Goal: Task Accomplishment & Management: Use online tool/utility

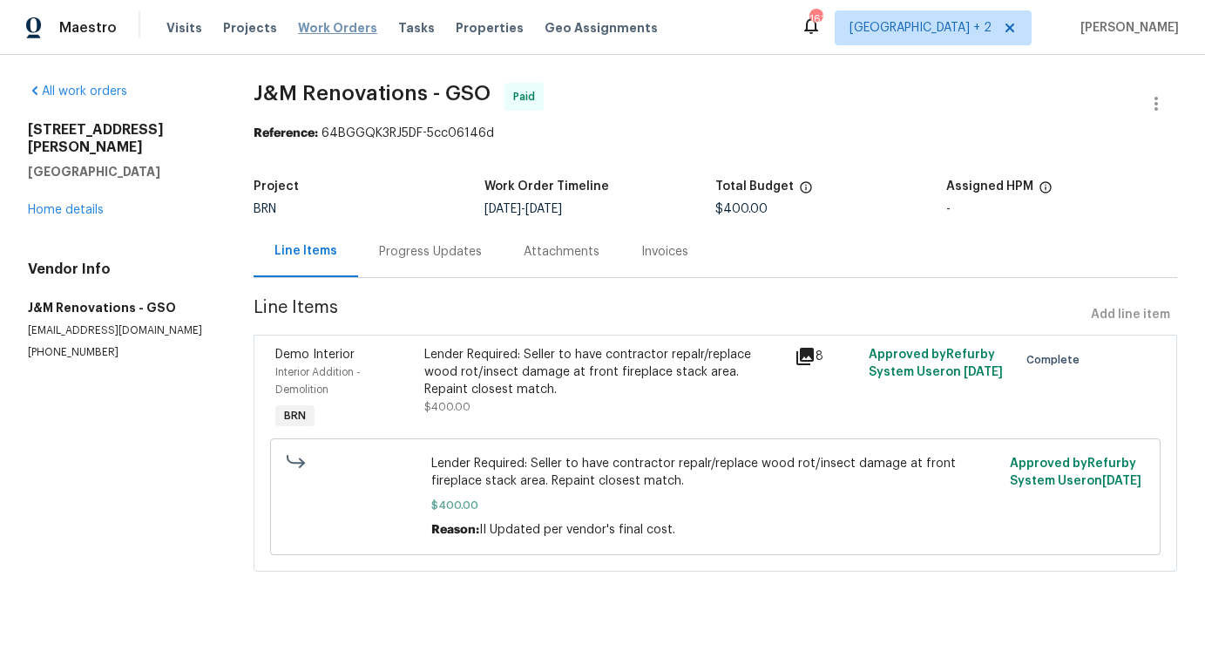
click at [343, 26] on span "Work Orders" at bounding box center [337, 27] width 79 height 17
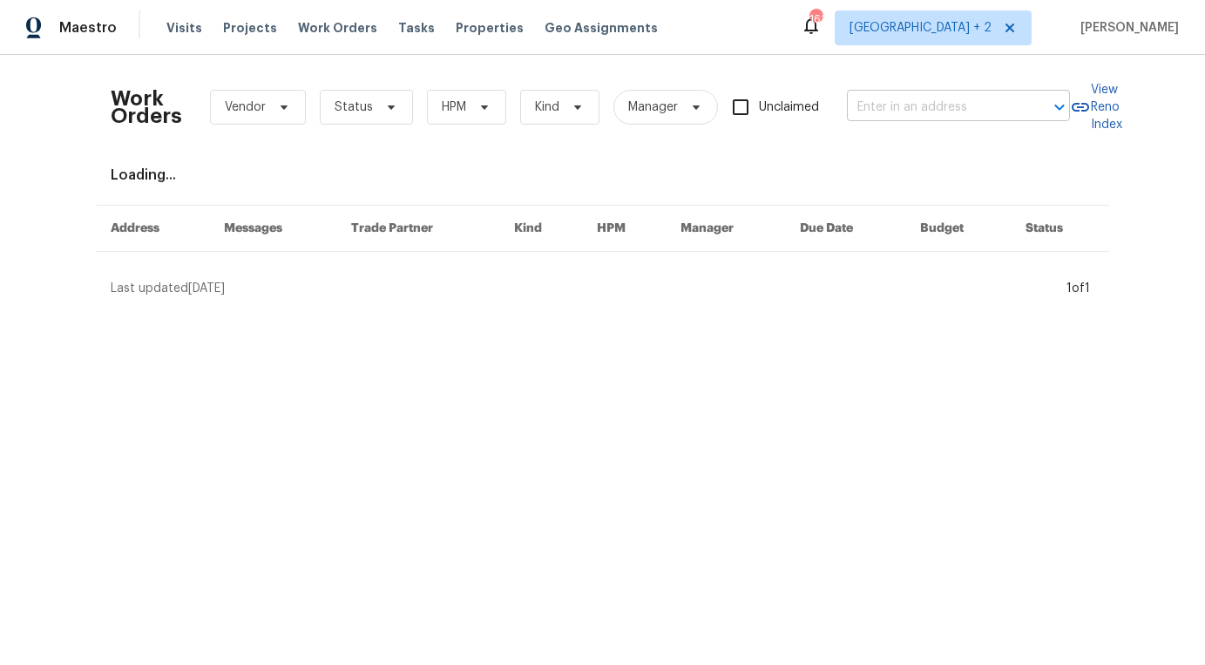
click at [900, 109] on input "text" at bounding box center [934, 107] width 174 height 27
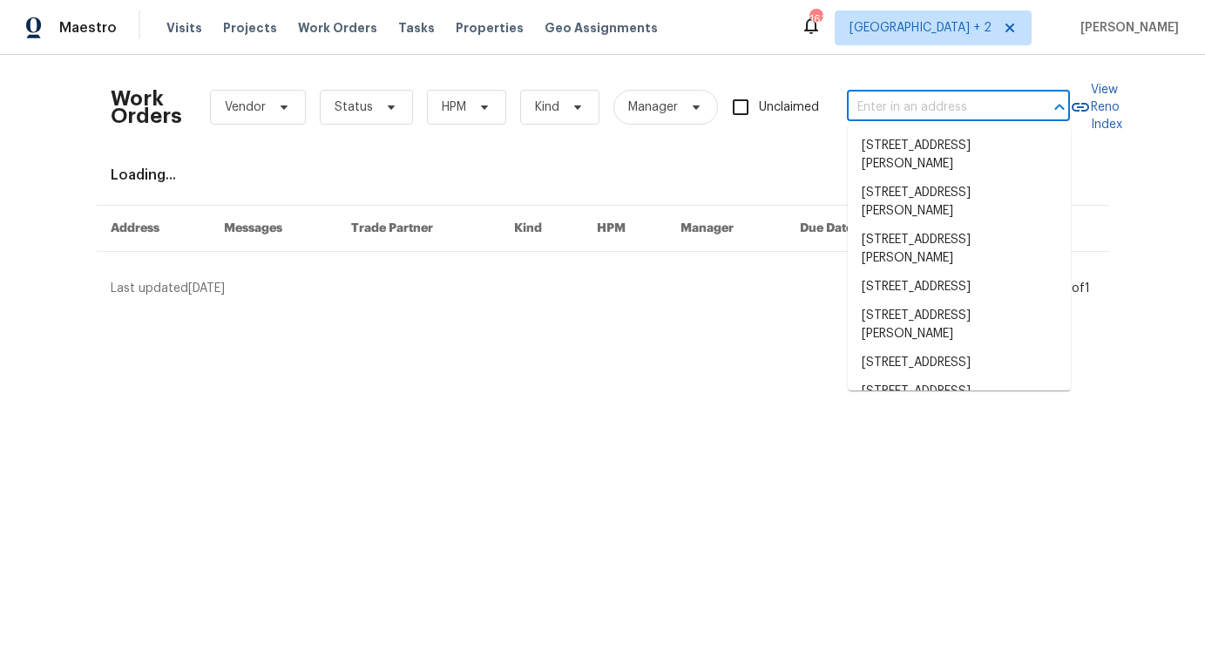
paste input "[STREET_ADDRESS]"
type input "[STREET_ADDRESS]"
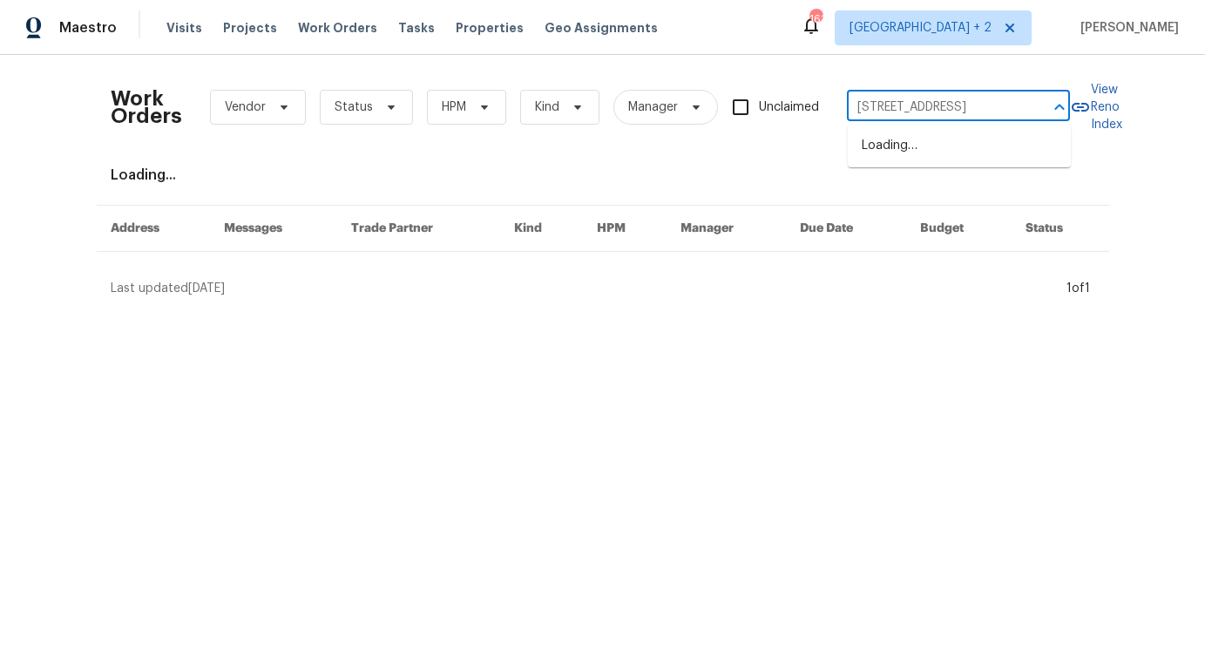
scroll to position [0, 69]
click at [1000, 154] on li "[STREET_ADDRESS]" at bounding box center [959, 146] width 223 height 29
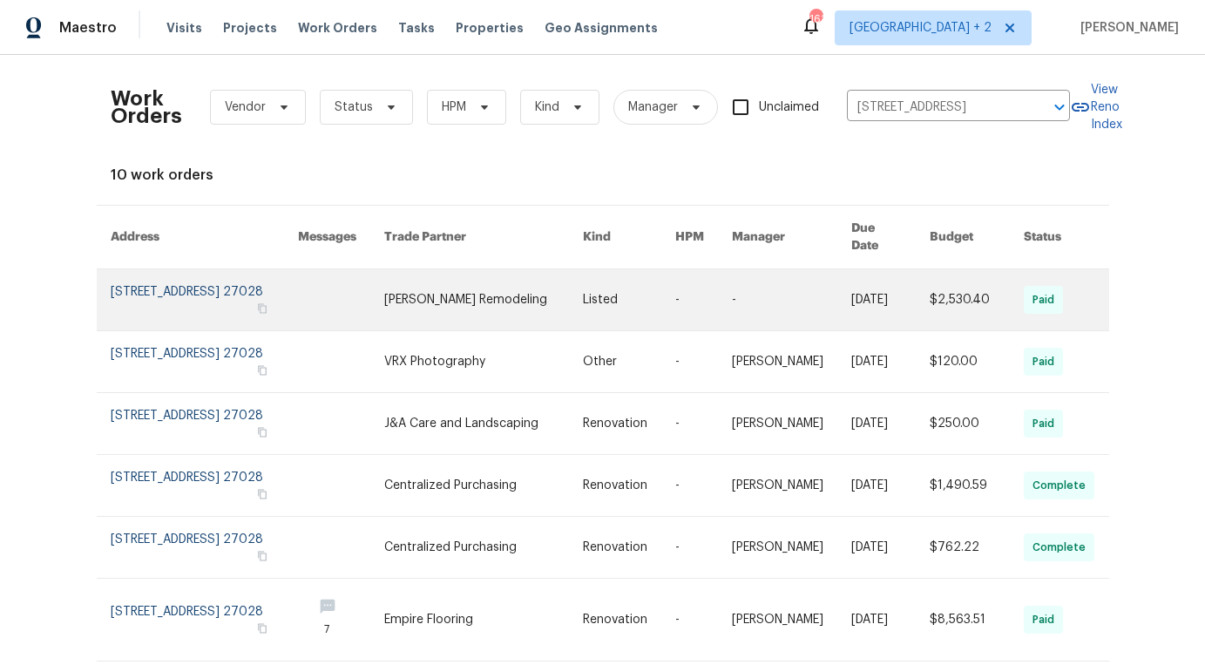
click at [515, 300] on link at bounding box center [484, 299] width 200 height 61
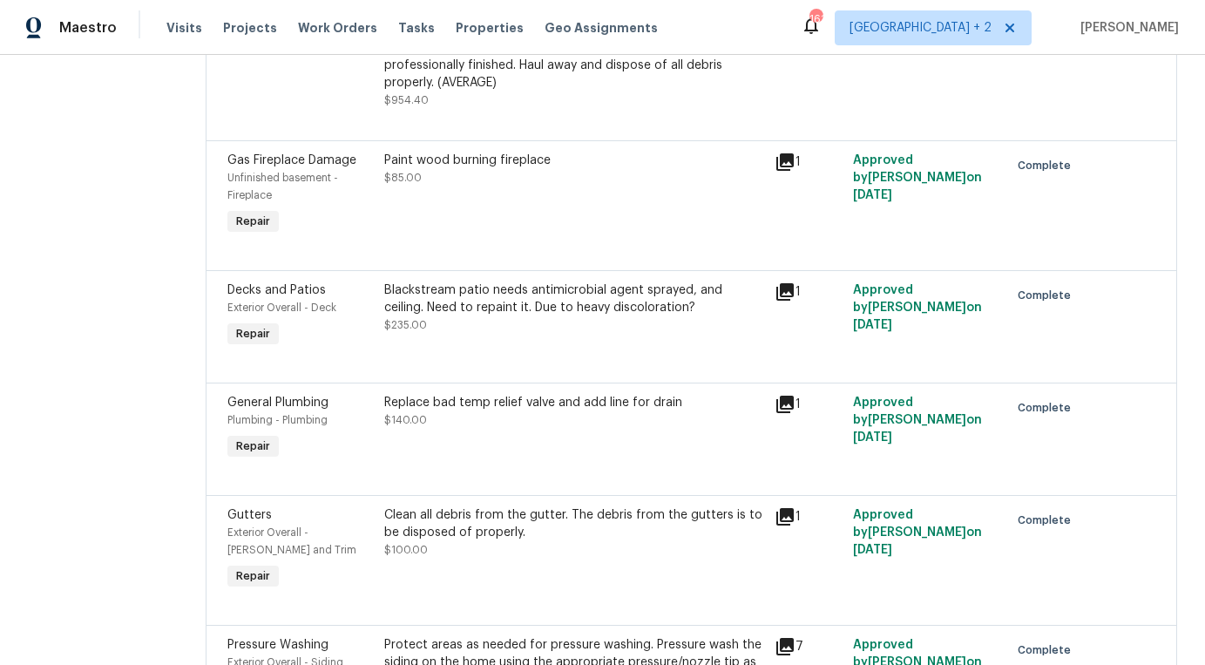
scroll to position [746, 0]
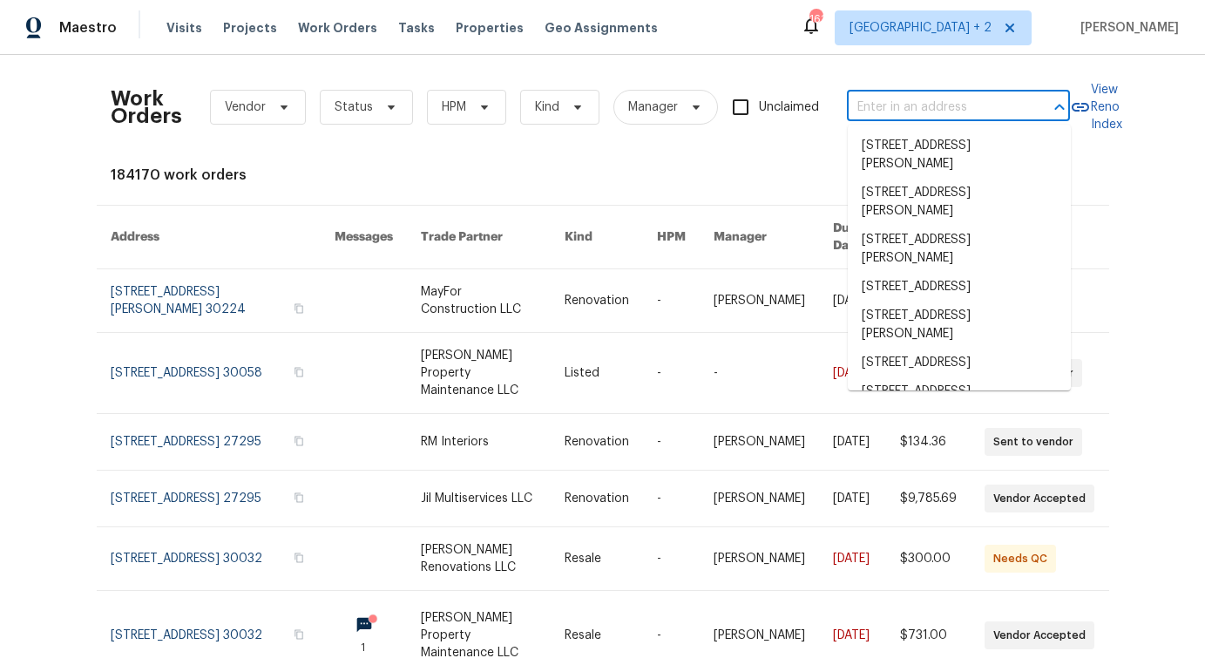
click at [912, 112] on input "text" at bounding box center [934, 107] width 174 height 27
paste input "[URL][DOMAIN_NAME]"
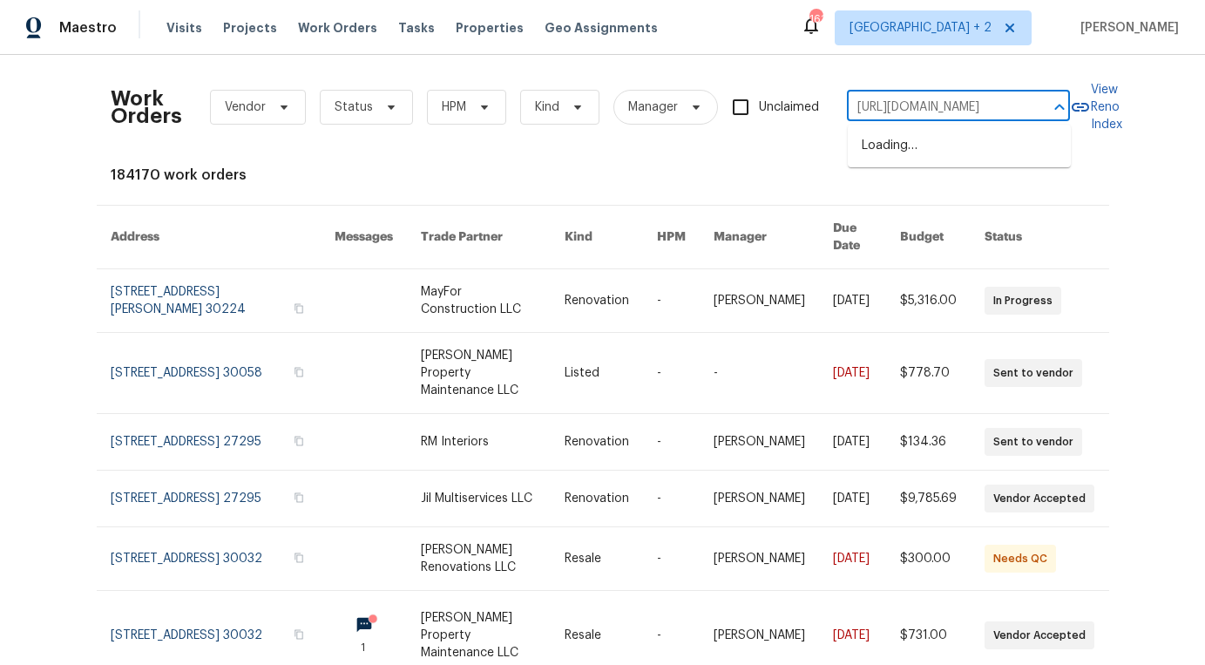
scroll to position [0, 693]
type input "[URL][DOMAIN_NAME]"
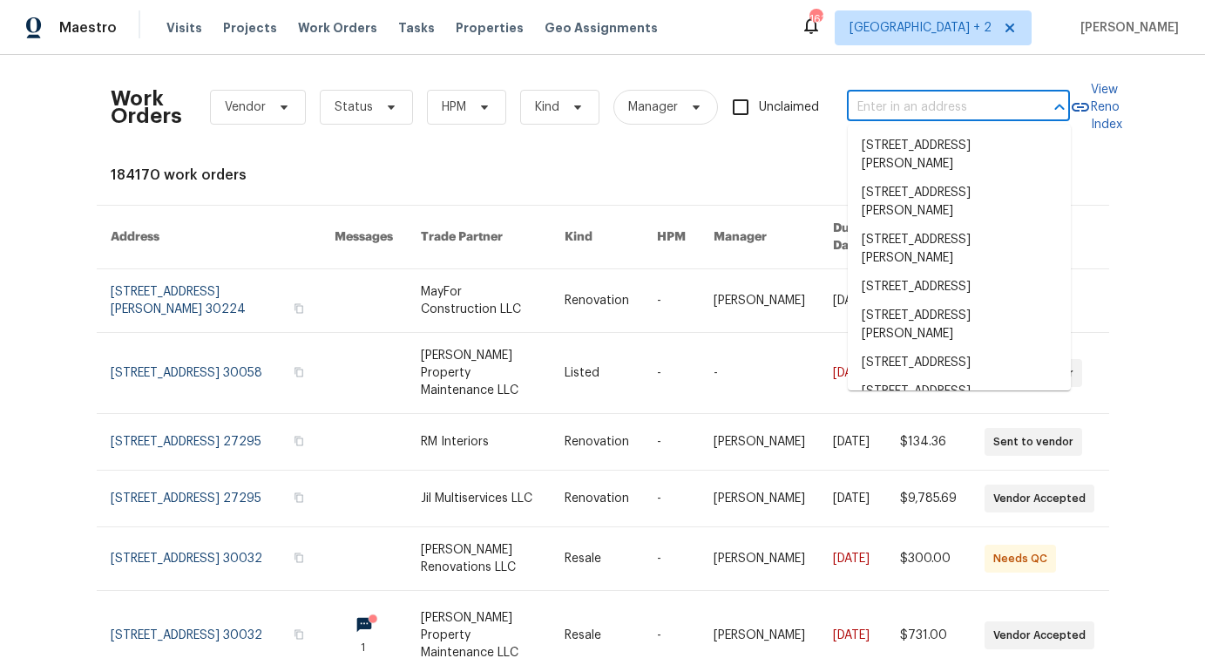
scroll to position [0, 0]
paste input "Provide environmental inspection and an inspection from a professional waterpro…"
type input "Provide environmental inspection and an inspection from a professional waterpro…"
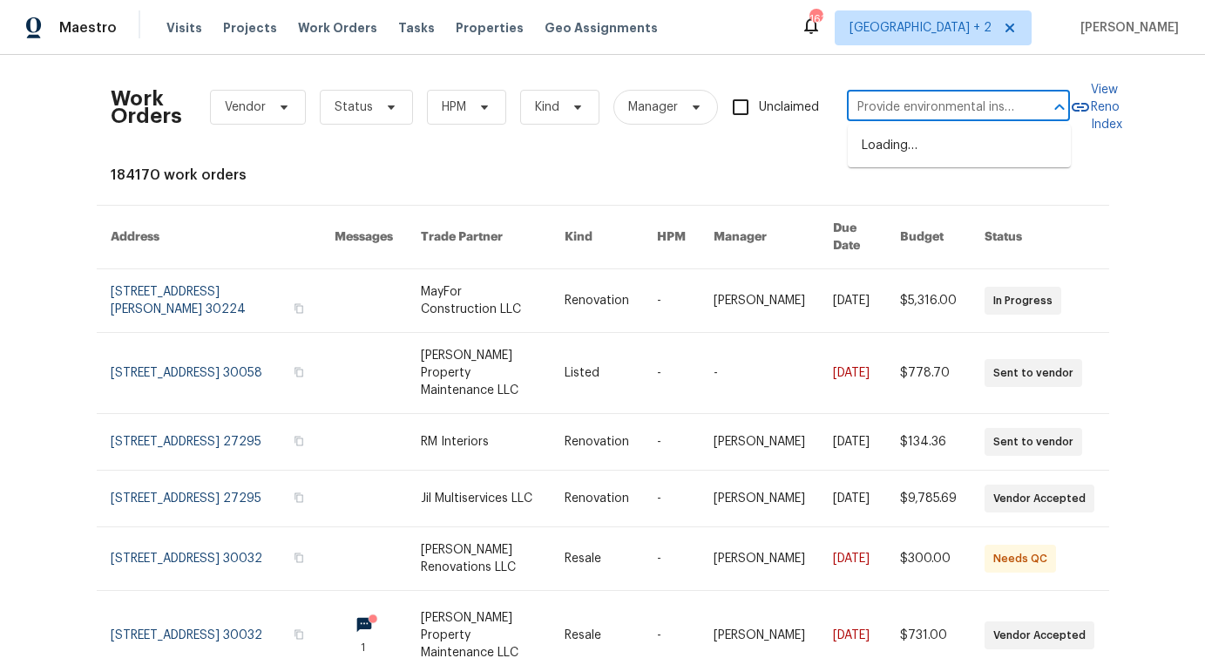
scroll to position [0, 2715]
click at [993, 118] on input "Provide environmental inspection and an inspection from a professional waterpro…" at bounding box center [934, 107] width 174 height 27
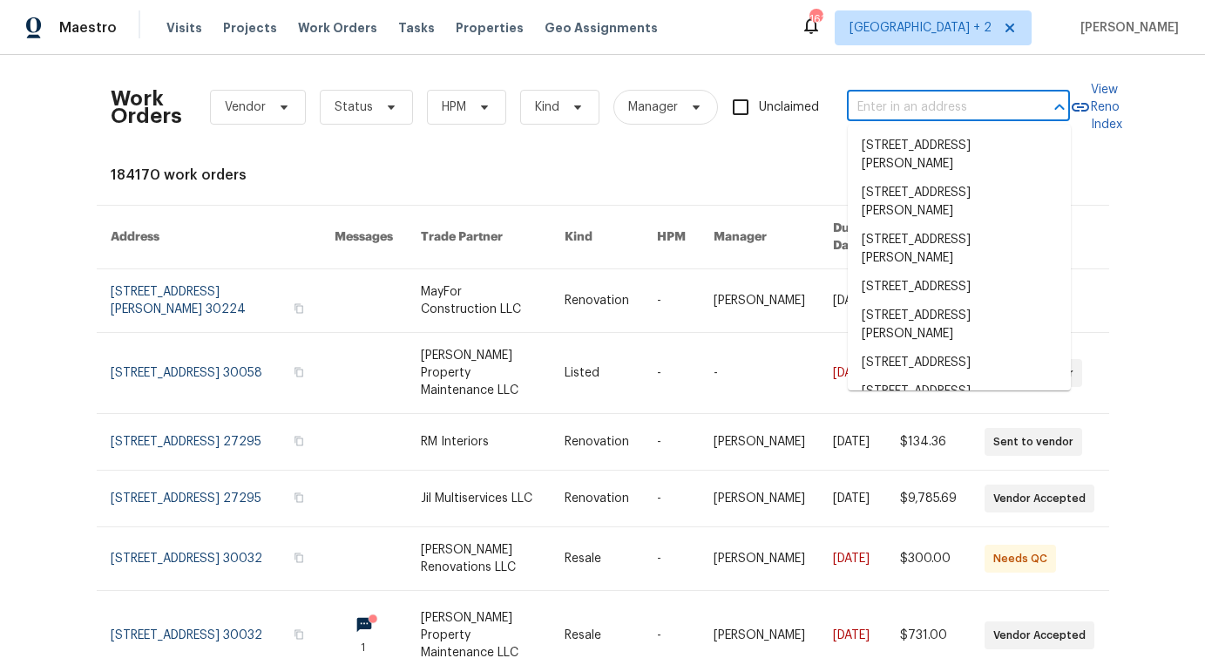
paste input "[STREET_ADDRESS]"
type input "[STREET_ADDRESS]"
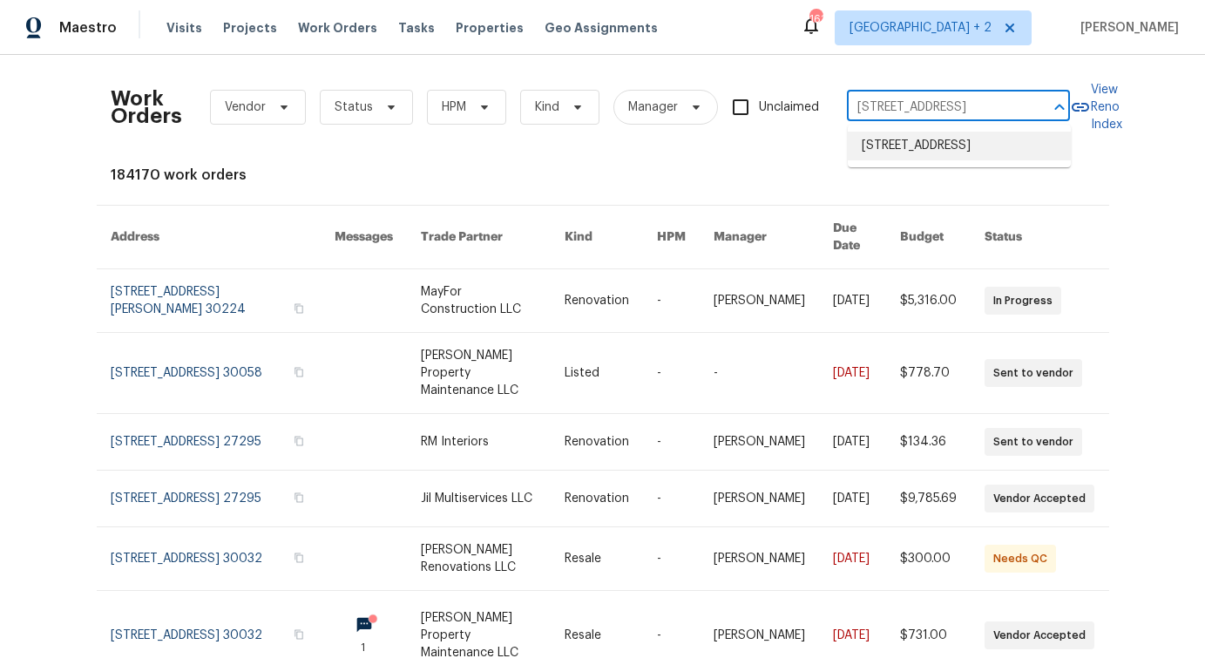
click at [913, 157] on li "[STREET_ADDRESS]" at bounding box center [959, 146] width 223 height 29
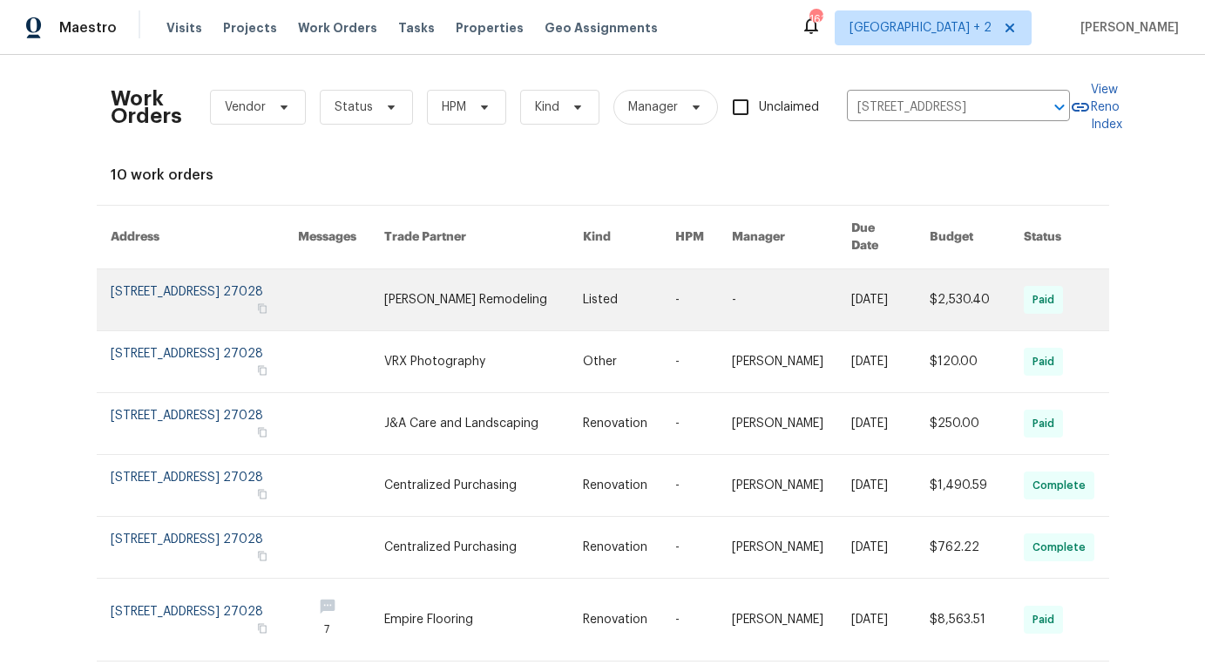
click at [598, 269] on link at bounding box center [629, 299] width 92 height 61
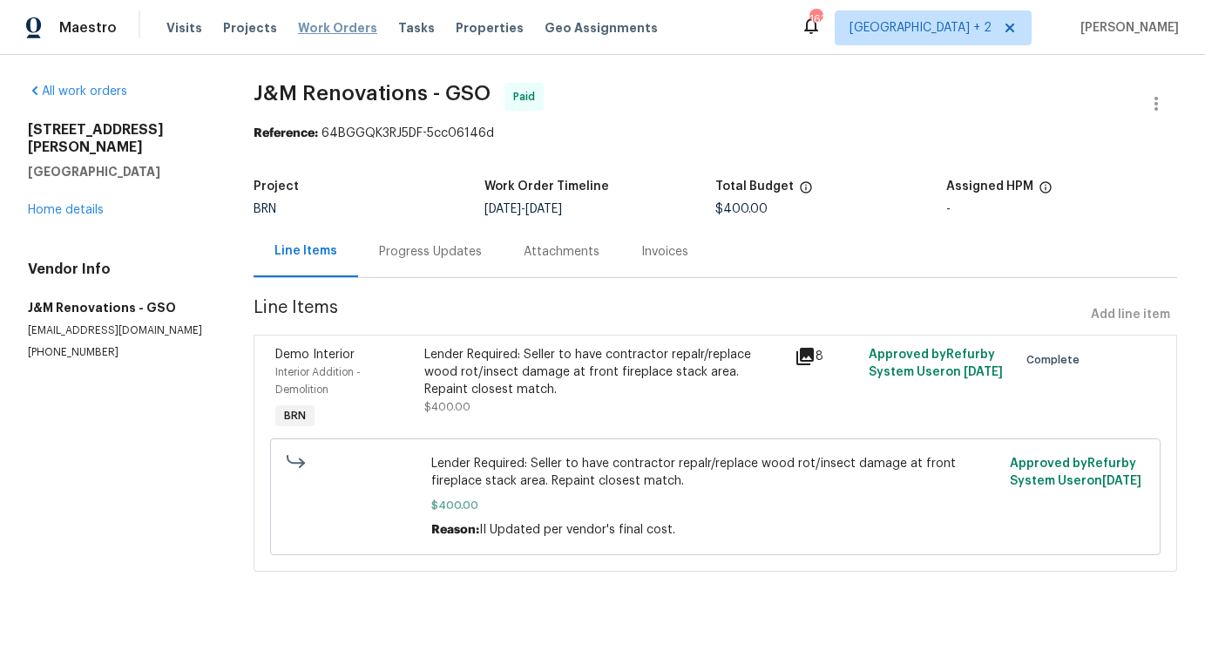
click at [307, 29] on span "Work Orders" at bounding box center [337, 27] width 79 height 17
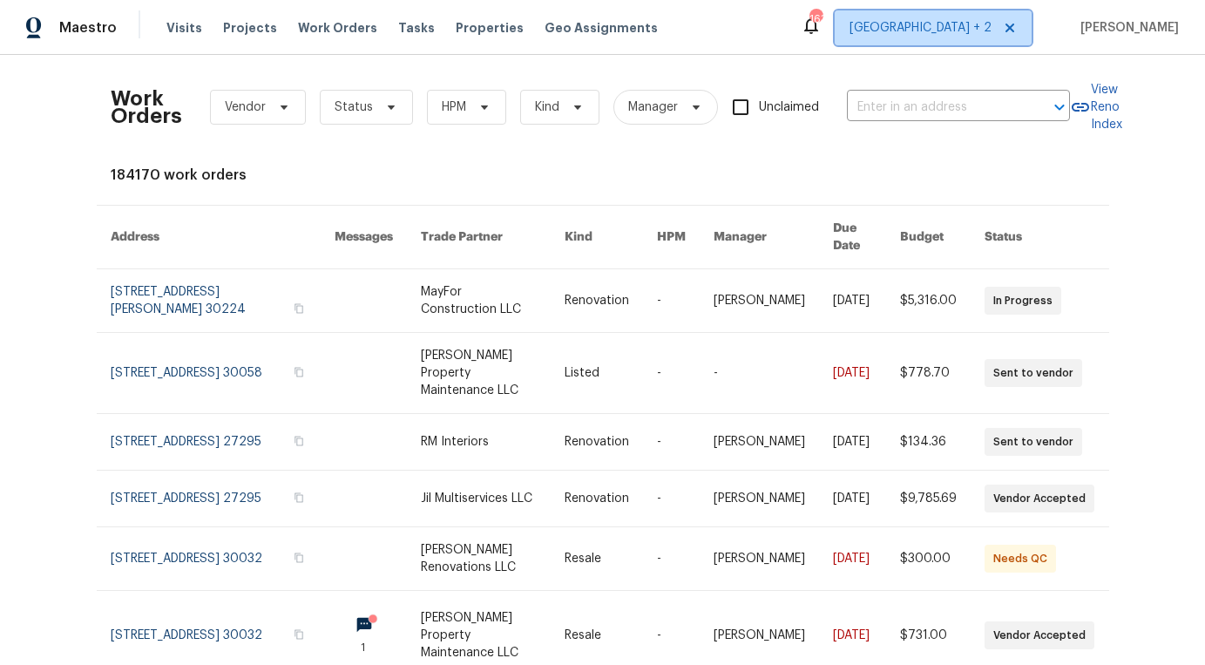
click at [953, 31] on span "[GEOGRAPHIC_DATA] + 2" at bounding box center [921, 27] width 142 height 17
click at [309, 32] on span "Work Orders" at bounding box center [337, 27] width 79 height 17
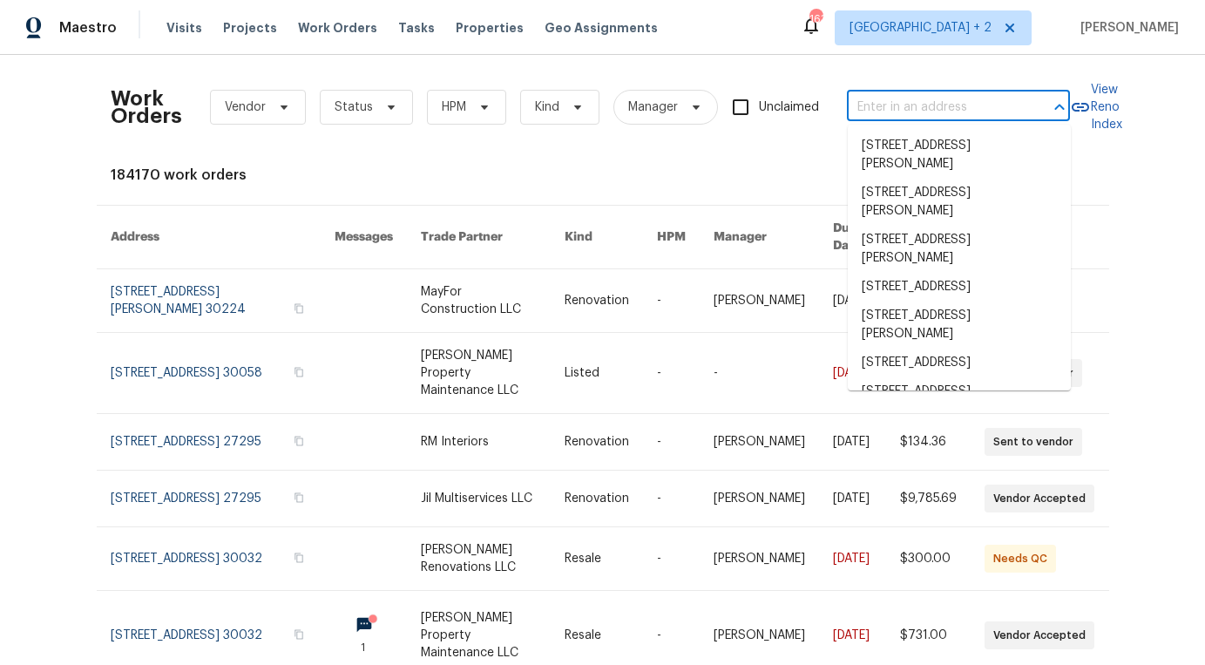
click at [922, 111] on input "text" at bounding box center [934, 107] width 174 height 27
paste input "[STREET_ADDRESS]"
type input "[STREET_ADDRESS]"
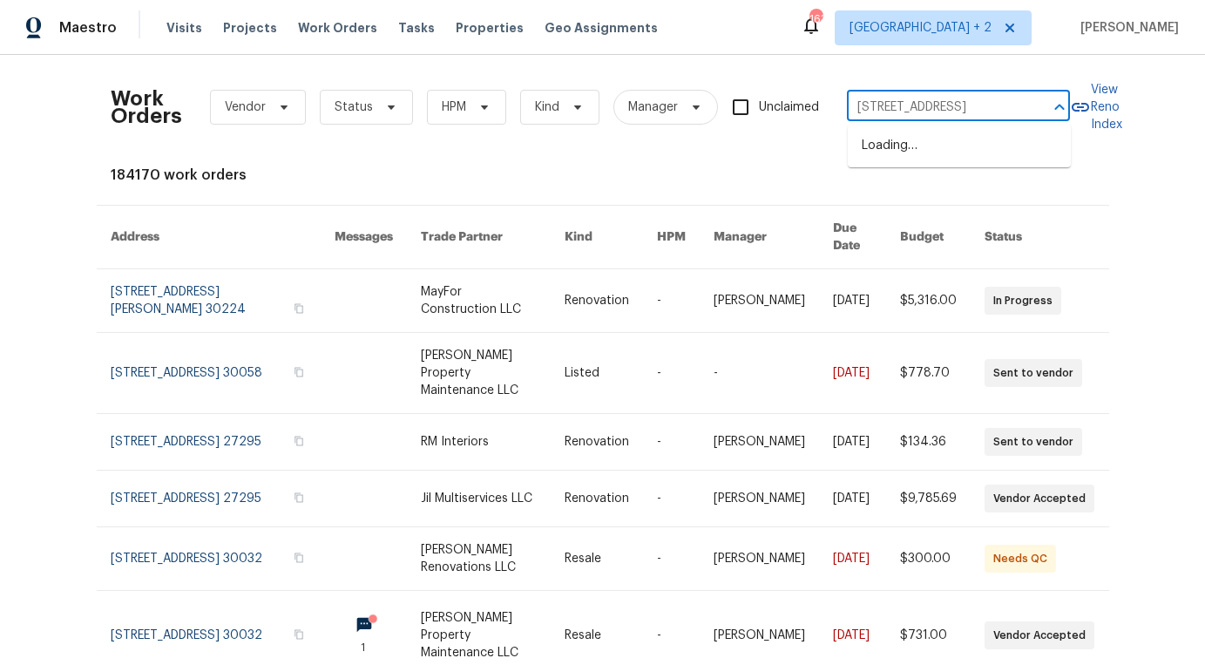
scroll to position [0, 69]
click at [899, 155] on li "[STREET_ADDRESS]" at bounding box center [959, 146] width 223 height 29
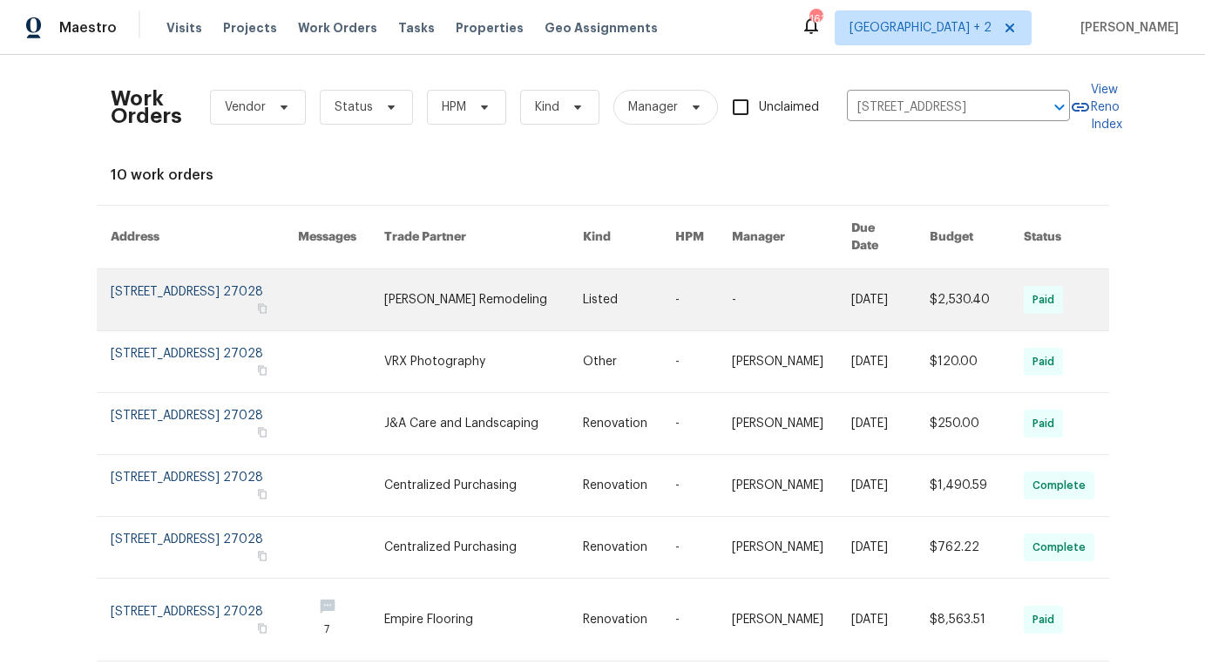
click at [485, 301] on link at bounding box center [484, 299] width 200 height 61
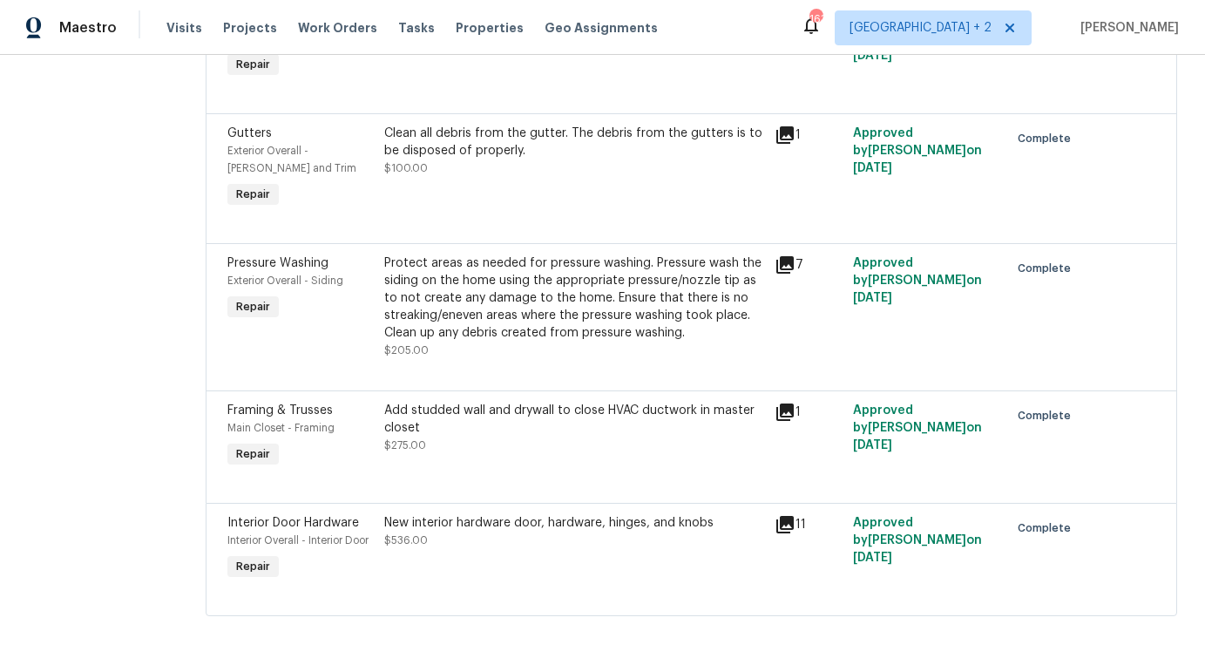
scroll to position [746, 0]
